Goal: Find specific page/section: Find specific page/section

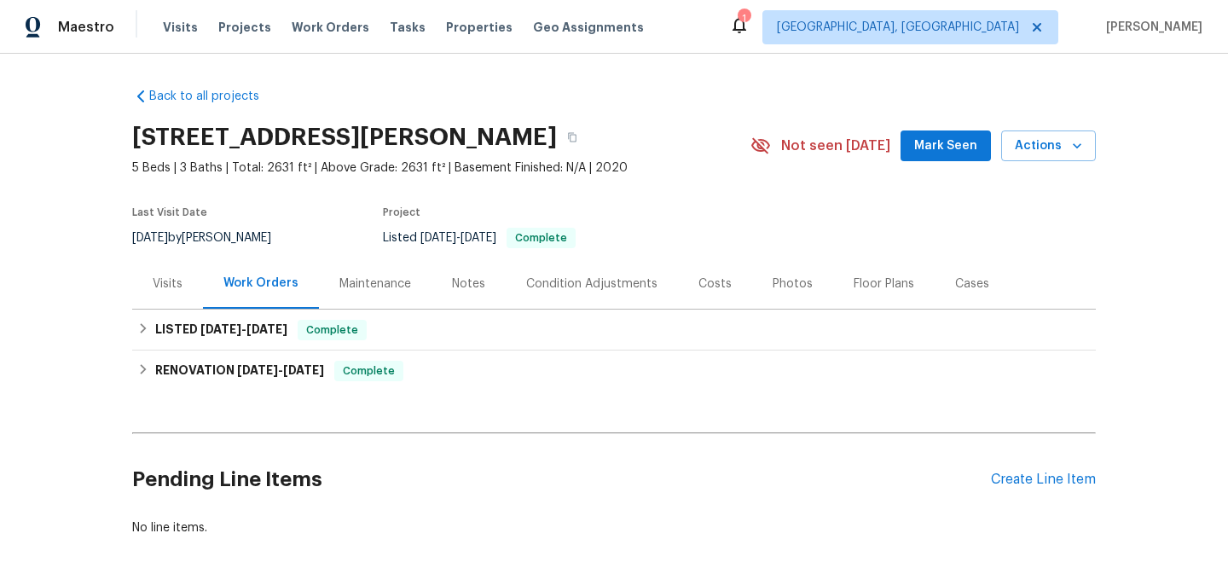
click at [205, 350] on div "RENOVATION [DATE] - [DATE] Complete One Source Cleaning Services CLEANING, CLEA…" at bounding box center [614, 370] width 964 height 41
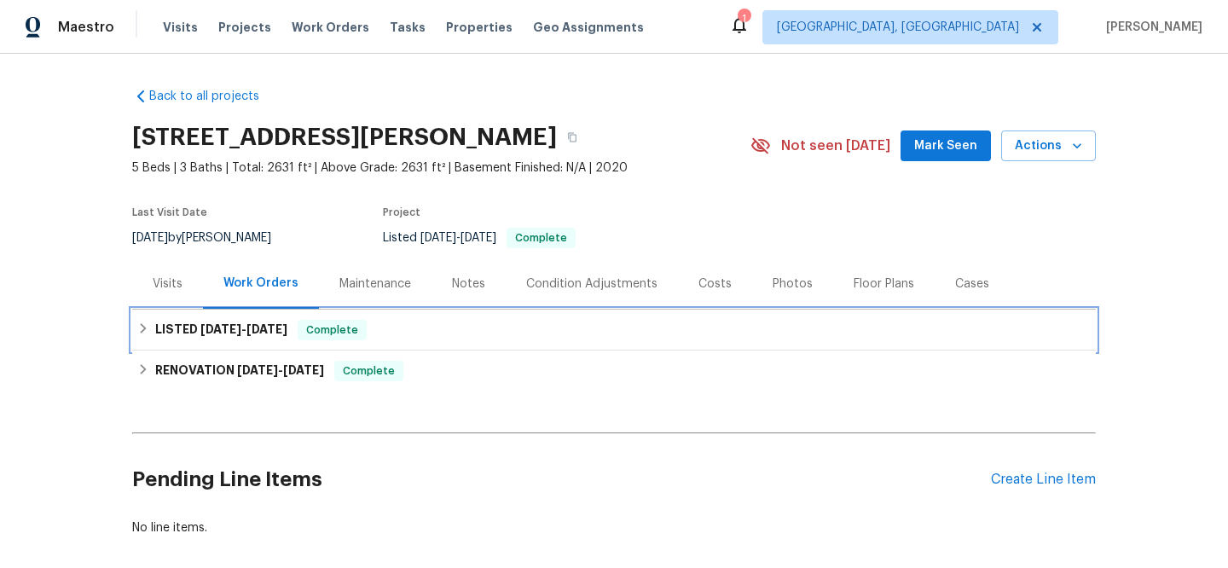
click at [206, 330] on span "[DATE]" at bounding box center [220, 329] width 41 height 12
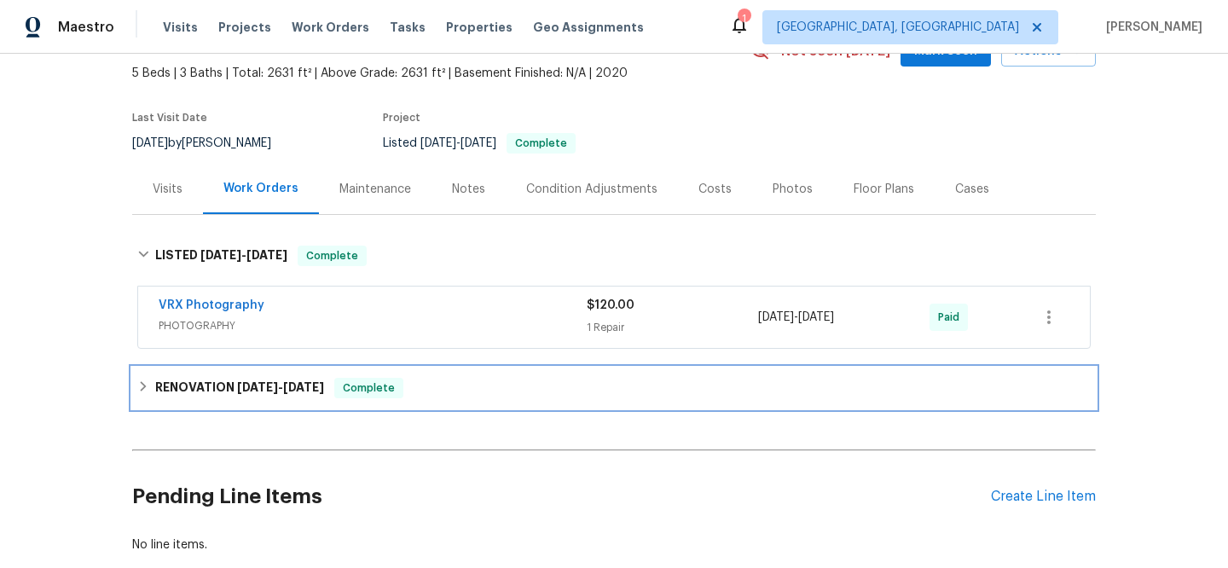
click at [222, 393] on h6 "RENOVATION [DATE] - [DATE]" at bounding box center [239, 388] width 169 height 20
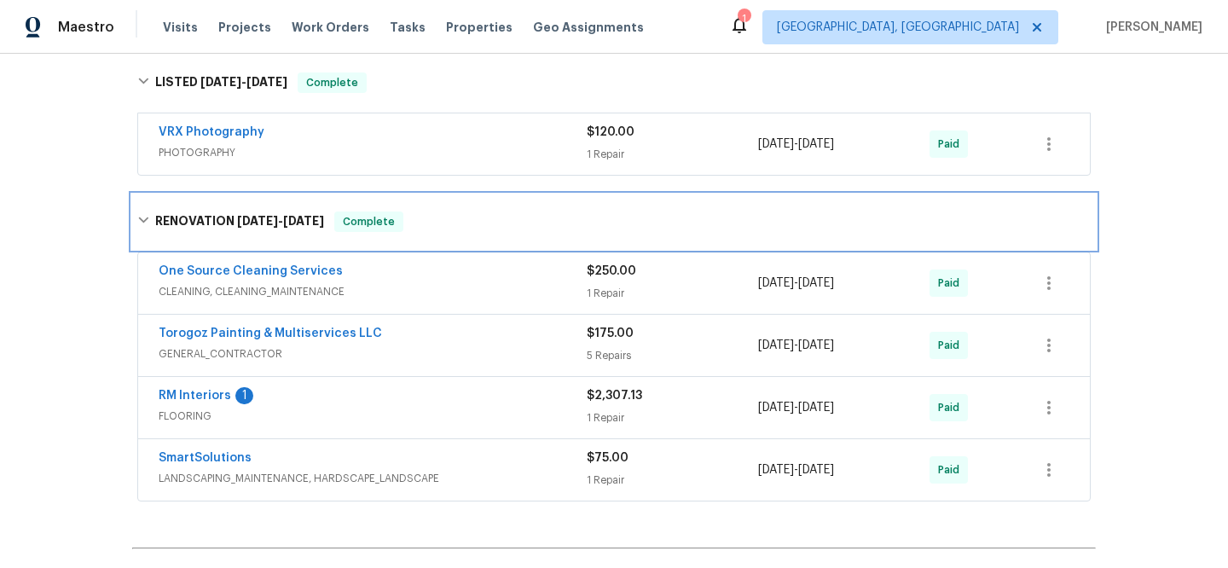
scroll to position [282, 0]
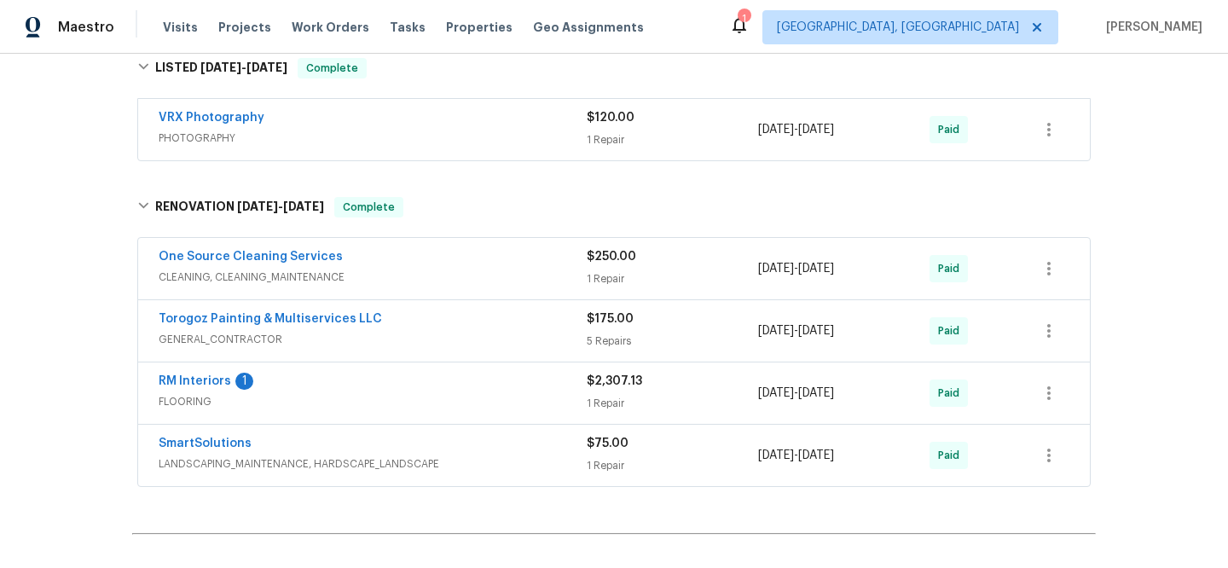
click at [250, 487] on div "One Source Cleaning Services CLEANING, CLEANING_MAINTENANCE $250.00 1 Repair [D…" at bounding box center [614, 363] width 964 height 258
click at [251, 471] on span "LANDSCAPING_MAINTENANCE, HARDSCAPE_LANDSCAPE" at bounding box center [373, 463] width 428 height 17
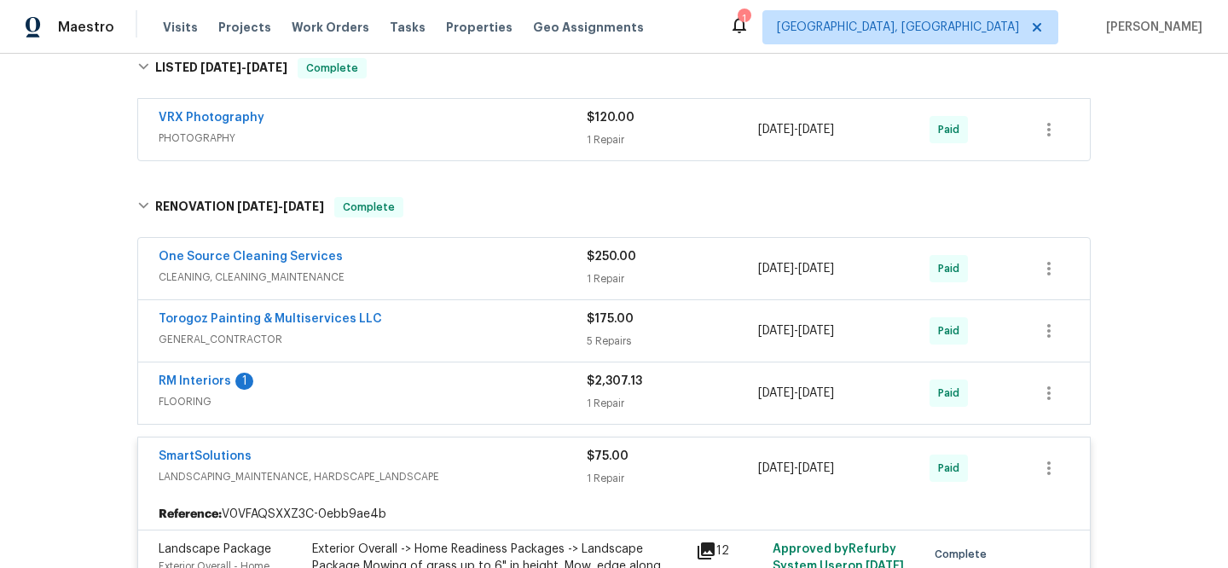
click at [330, 387] on div "RM Interiors 1" at bounding box center [373, 383] width 428 height 20
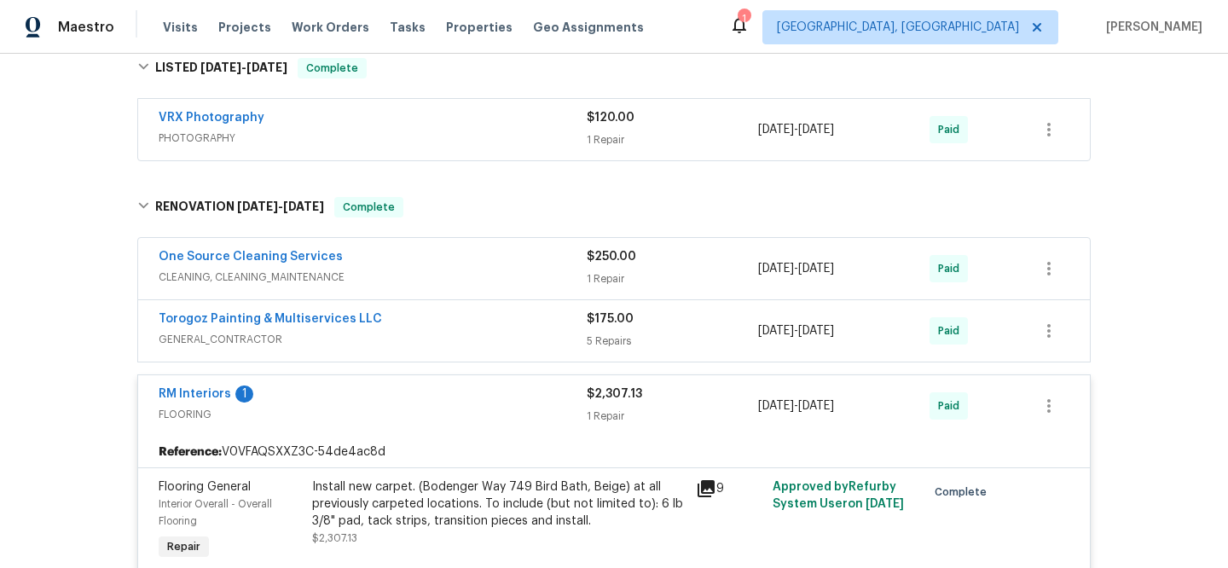
click at [383, 333] on span "GENERAL_CONTRACTOR" at bounding box center [373, 339] width 428 height 17
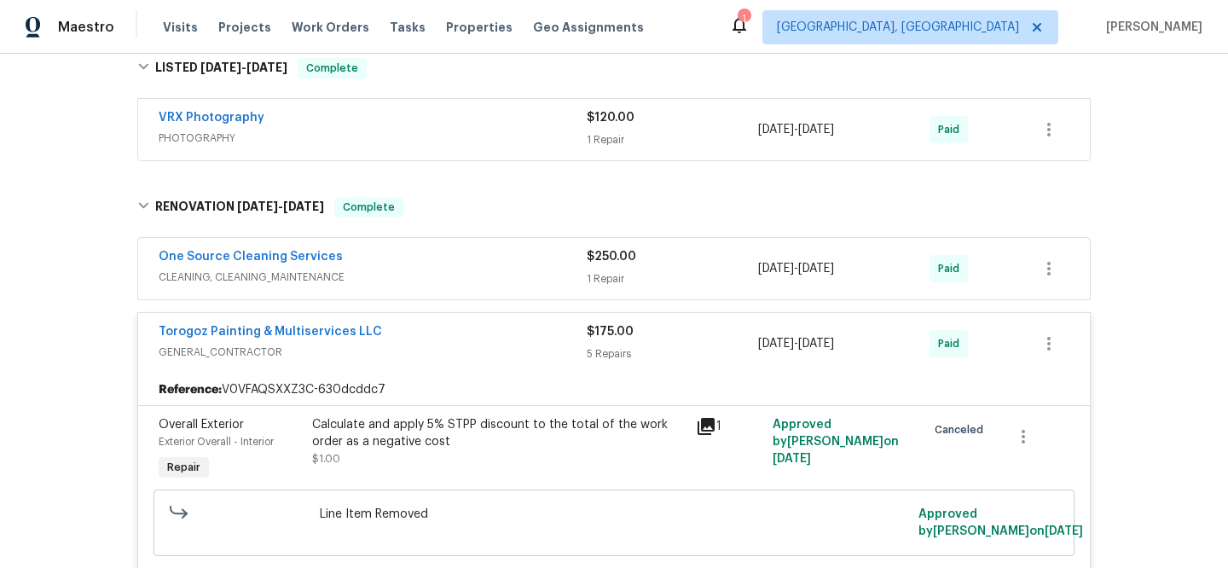
click at [397, 271] on span "CLEANING, CLEANING_MAINTENANCE" at bounding box center [373, 277] width 428 height 17
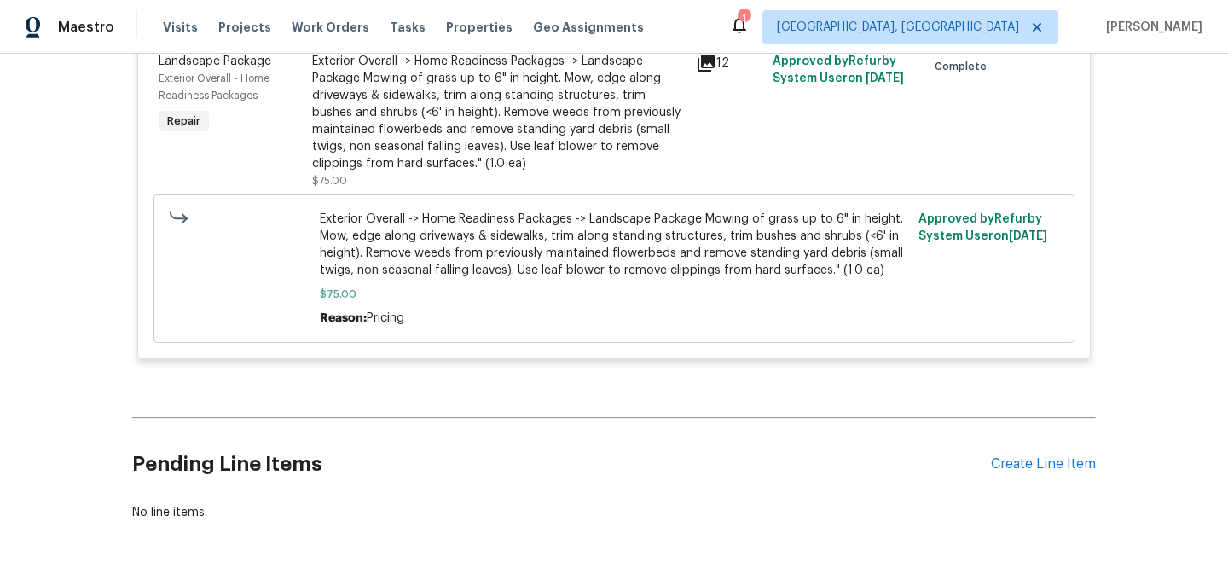
scroll to position [2787, 0]
